Goal: Task Accomplishment & Management: Use online tool/utility

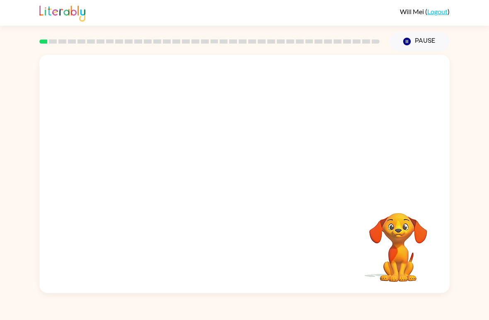
click at [415, 21] on div "[PERSON_NAME] ( Logout )" at bounding box center [244, 13] width 411 height 26
click at [407, 41] on icon "Pause" at bounding box center [407, 41] width 9 height 9
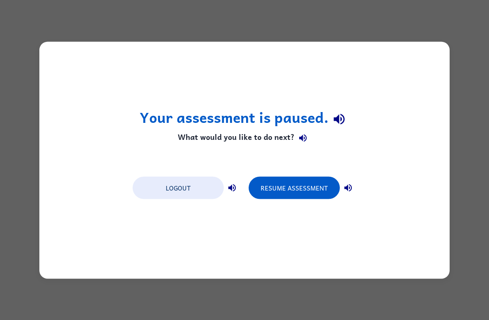
click at [304, 174] on div "Logout Resume Assessment" at bounding box center [245, 187] width 232 height 32
click at [296, 190] on button "Resume Assessment" at bounding box center [294, 187] width 91 height 22
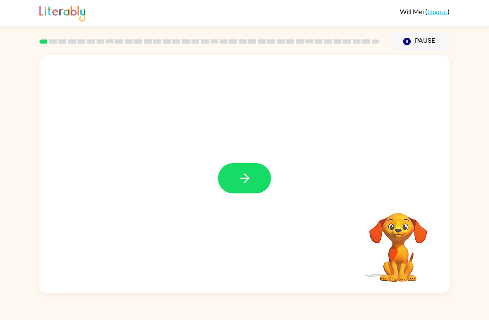
click at [233, 177] on button "button" at bounding box center [244, 178] width 53 height 30
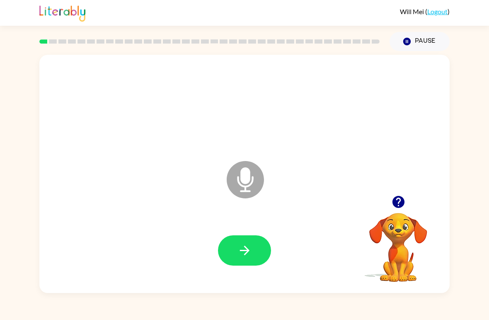
click at [238, 183] on icon at bounding box center [245, 179] width 37 height 37
click at [231, 255] on button "button" at bounding box center [244, 250] width 53 height 30
click at [245, 252] on icon "button" at bounding box center [245, 250] width 15 height 15
click at [236, 252] on button "button" at bounding box center [244, 250] width 53 height 30
click at [256, 246] on button "button" at bounding box center [244, 250] width 53 height 30
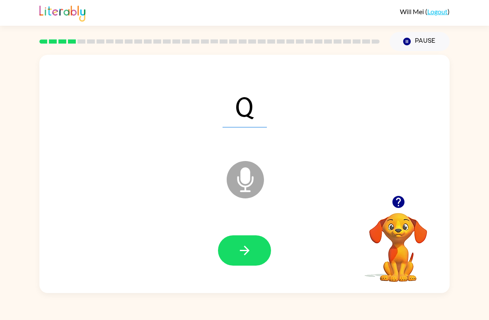
click at [242, 265] on button "button" at bounding box center [244, 250] width 53 height 30
click at [247, 248] on icon "button" at bounding box center [245, 250] width 10 height 10
click at [252, 273] on div at bounding box center [245, 250] width 394 height 68
click at [251, 273] on div at bounding box center [245, 250] width 394 height 68
click at [233, 243] on button "button" at bounding box center [244, 250] width 53 height 30
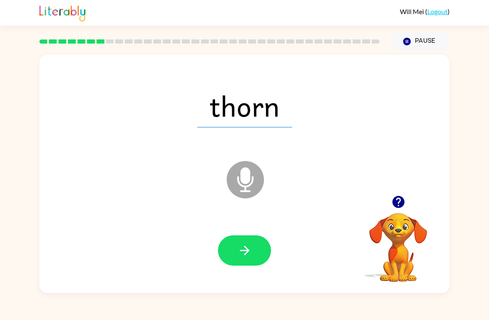
click at [226, 262] on button "button" at bounding box center [244, 250] width 53 height 30
click at [236, 261] on button "button" at bounding box center [244, 250] width 53 height 30
click at [243, 259] on button "button" at bounding box center [244, 250] width 53 height 30
click at [256, 265] on button "button" at bounding box center [244, 250] width 53 height 30
click at [257, 248] on button "button" at bounding box center [244, 250] width 53 height 30
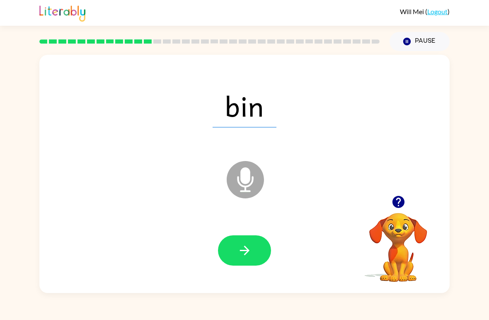
click at [258, 256] on button "button" at bounding box center [244, 250] width 53 height 30
click at [215, 248] on div at bounding box center [245, 250] width 394 height 68
click at [233, 265] on button "button" at bounding box center [244, 250] width 53 height 30
click at [261, 252] on button "button" at bounding box center [244, 250] width 53 height 30
click at [228, 274] on div at bounding box center [245, 250] width 394 height 68
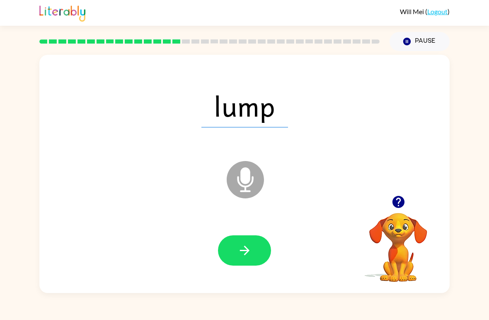
click at [238, 248] on icon "button" at bounding box center [245, 250] width 15 height 15
click at [250, 247] on icon "button" at bounding box center [245, 250] width 15 height 15
click at [256, 258] on button "button" at bounding box center [244, 250] width 53 height 30
click at [253, 262] on button "button" at bounding box center [244, 250] width 53 height 30
click at [256, 265] on button "button" at bounding box center [244, 250] width 53 height 30
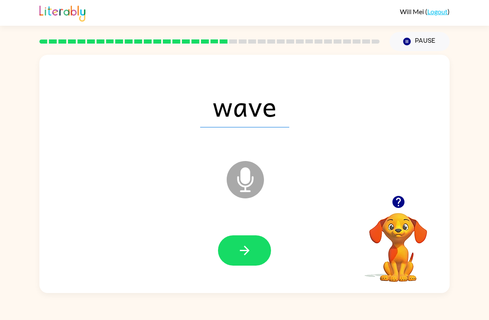
click at [233, 250] on button "button" at bounding box center [244, 250] width 53 height 30
click at [234, 242] on button "button" at bounding box center [244, 250] width 53 height 30
click at [235, 260] on button "button" at bounding box center [244, 250] width 53 height 30
click at [259, 260] on button "button" at bounding box center [244, 250] width 53 height 30
click at [264, 244] on button "button" at bounding box center [244, 250] width 53 height 30
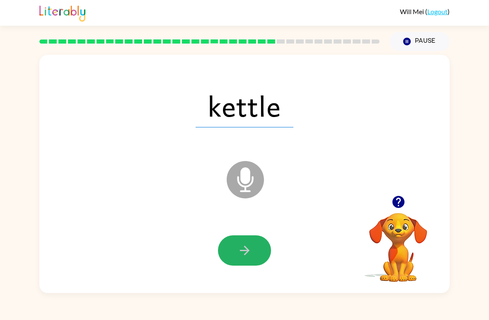
click at [266, 258] on button "button" at bounding box center [244, 250] width 53 height 30
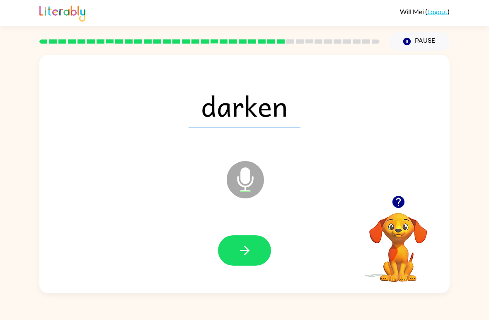
click at [257, 271] on div at bounding box center [245, 250] width 394 height 68
click at [240, 264] on button "button" at bounding box center [244, 250] width 53 height 30
click at [407, 194] on div at bounding box center [398, 201] width 83 height 21
click at [401, 203] on icon "button" at bounding box center [398, 202] width 12 height 12
click at [401, 217] on video "Your browser must support playing .mp4 files to use Literably. Please try using…" at bounding box center [398, 241] width 83 height 83
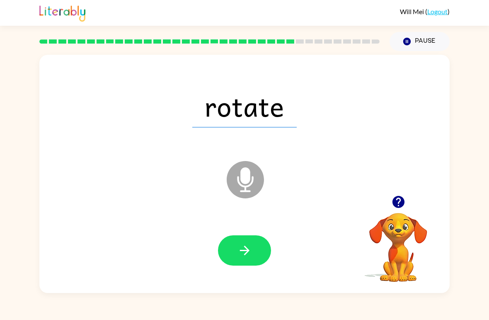
click at [401, 217] on video "Your browser must support playing .mp4 files to use Literably. Please try using…" at bounding box center [398, 241] width 83 height 83
click at [395, 203] on icon "button" at bounding box center [398, 202] width 12 height 12
click at [394, 202] on video "Your browser must support playing .mp4 files to use Literably. Please try using…" at bounding box center [398, 241] width 83 height 83
click at [401, 208] on video "Your browser must support playing .mp4 files to use Literably. Please try using…" at bounding box center [398, 241] width 83 height 83
click at [401, 207] on video "Your browser must support playing .mp4 files to use Literably. Please try using…" at bounding box center [398, 241] width 83 height 83
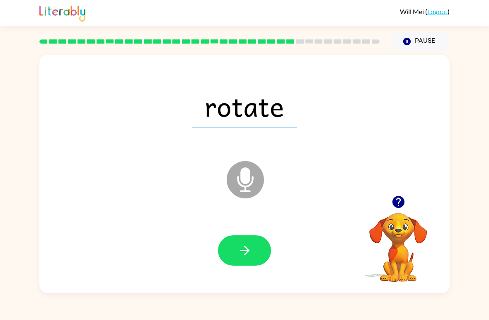
click at [399, 210] on button "button" at bounding box center [398, 201] width 21 height 21
click at [393, 210] on video "Your browser must support playing .mp4 files to use Literably. Please try using…" at bounding box center [398, 241] width 83 height 83
click at [394, 205] on icon "button" at bounding box center [398, 202] width 12 height 12
click at [245, 264] on button "button" at bounding box center [244, 250] width 53 height 30
click at [260, 265] on button "button" at bounding box center [244, 250] width 53 height 30
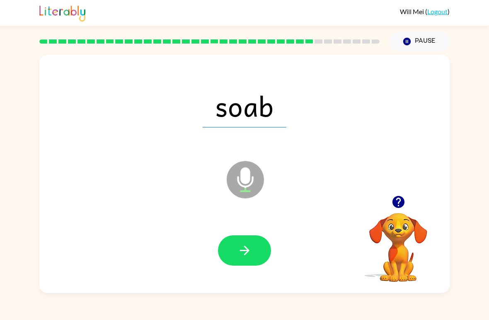
click at [248, 263] on button "button" at bounding box center [244, 250] width 53 height 30
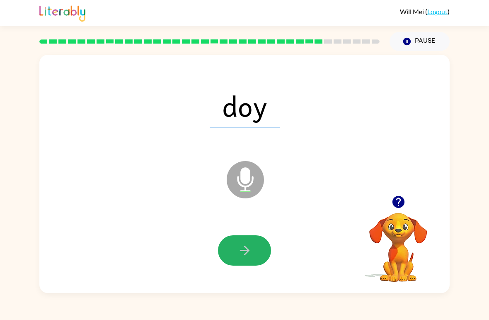
click at [236, 265] on button "button" at bounding box center [244, 250] width 53 height 30
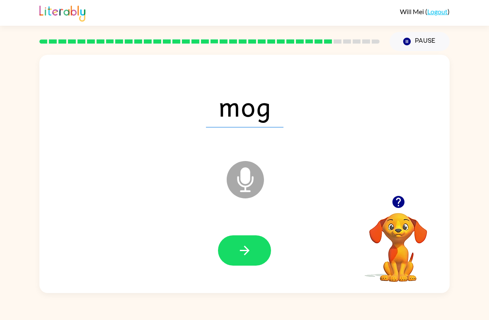
click at [230, 255] on button "button" at bounding box center [244, 250] width 53 height 30
click at [247, 265] on button "button" at bounding box center [244, 250] width 53 height 30
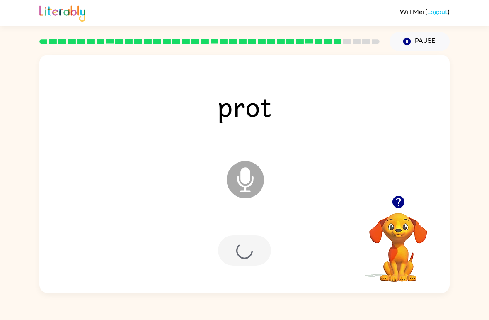
click at [247, 265] on div at bounding box center [244, 250] width 53 height 30
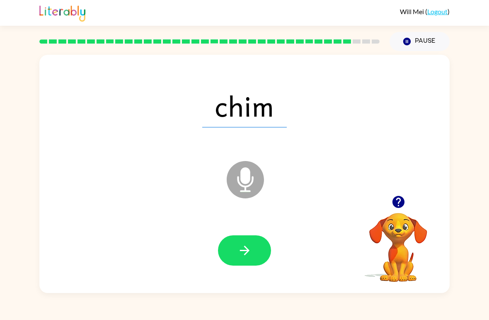
click at [262, 261] on button "button" at bounding box center [244, 250] width 53 height 30
click at [249, 261] on button "button" at bounding box center [244, 250] width 53 height 30
click at [245, 265] on button "button" at bounding box center [244, 250] width 53 height 30
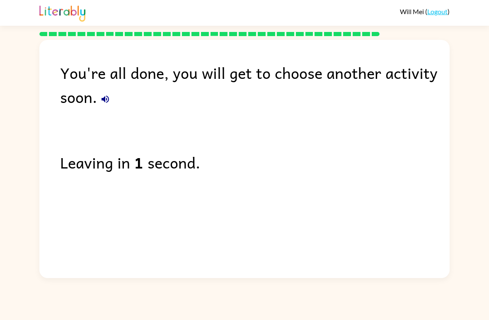
click at [109, 88] on div "You're all done, you will get to choose another activity soon." at bounding box center [255, 85] width 390 height 48
